Goal: Transaction & Acquisition: Purchase product/service

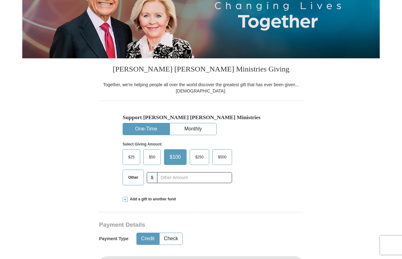
scroll to position [144, 0]
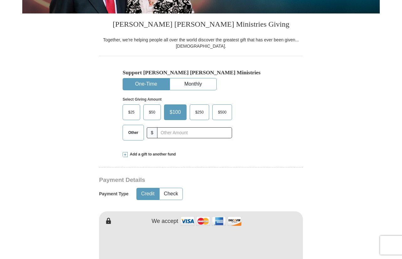
drag, startPoint x: 134, startPoint y: 134, endPoint x: 147, endPoint y: 134, distance: 13.2
click at [134, 133] on span "Other" at bounding box center [133, 132] width 16 height 9
click at [0, 0] on input "Other" at bounding box center [0, 0] width 0 height 0
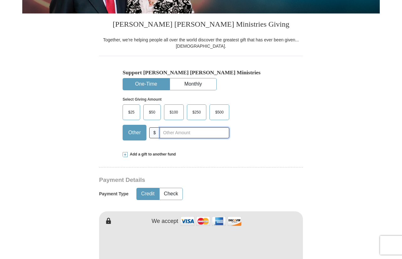
click at [176, 132] on input "text" at bounding box center [195, 132] width 70 height 11
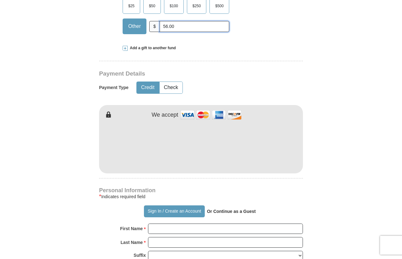
scroll to position [282, 0]
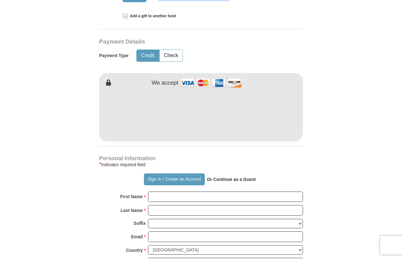
type input "56.00"
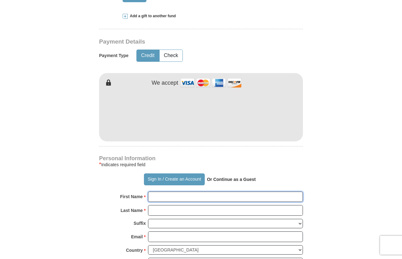
click at [161, 195] on input "First Name *" at bounding box center [225, 197] width 155 height 11
drag, startPoint x: 161, startPoint y: 194, endPoint x: 158, endPoint y: 199, distance: 5.8
click at [158, 199] on input "First Name *" at bounding box center [225, 197] width 155 height 11
type input "[PERSON_NAME]"
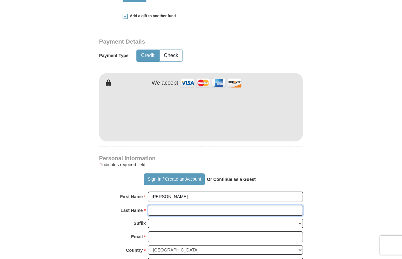
type input "[PERSON_NAME]"
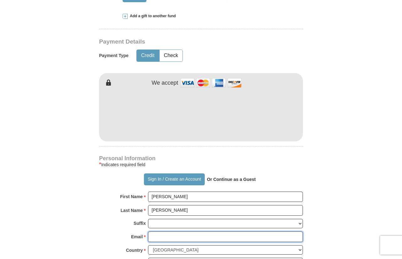
type input "[EMAIL_ADDRESS][DOMAIN_NAME]"
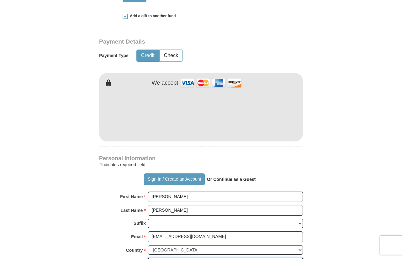
type input "[STREET_ADDRESS]"
type input "Austin"
select select "[GEOGRAPHIC_DATA]"
type input "78753"
type input "5124609623"
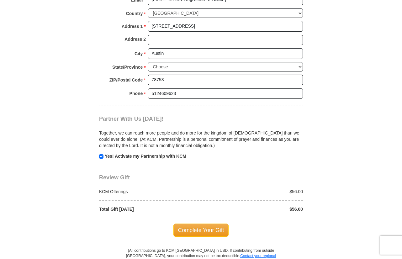
scroll to position [523, 0]
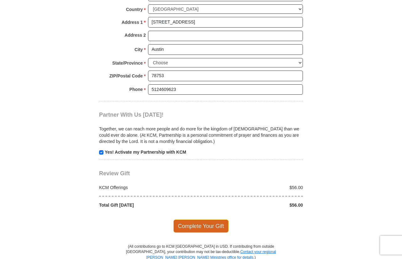
click at [201, 226] on span "Complete Your Gift" at bounding box center [201, 226] width 56 height 13
